Goal: Find specific page/section: Find specific page/section

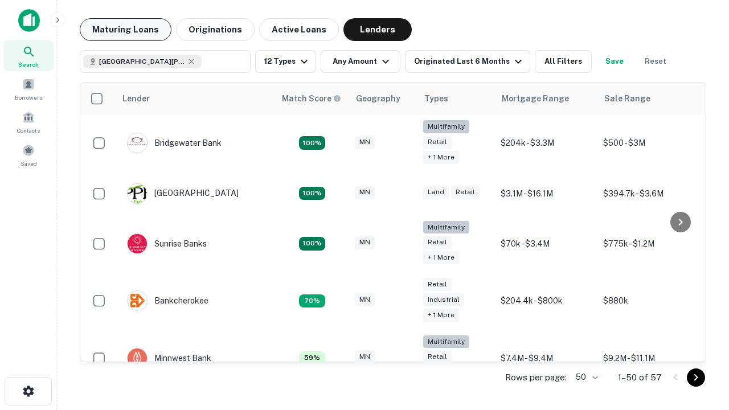
click at [125, 30] on button "Maturing Loans" at bounding box center [126, 29] width 92 height 23
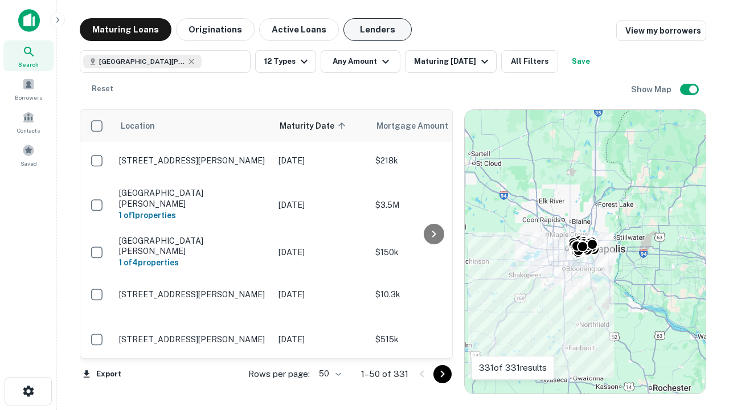
click at [378, 30] on button "Lenders" at bounding box center [378, 29] width 68 height 23
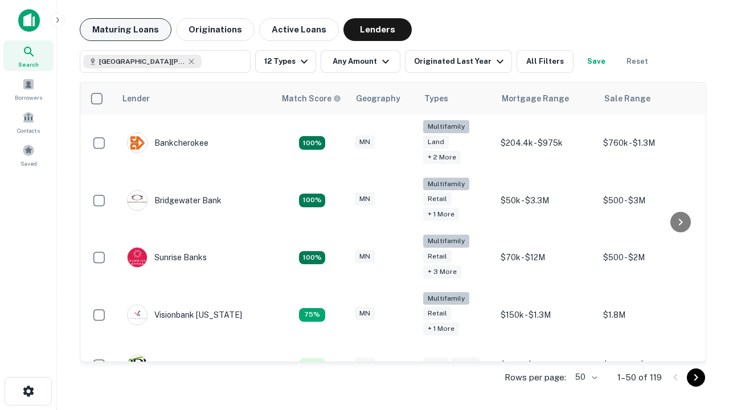
click at [125, 30] on button "Maturing Loans" at bounding box center [126, 29] width 92 height 23
